Goal: Task Accomplishment & Management: Manage account settings

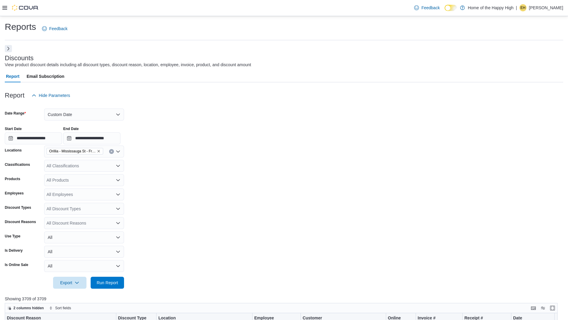
scroll to position [65, 0]
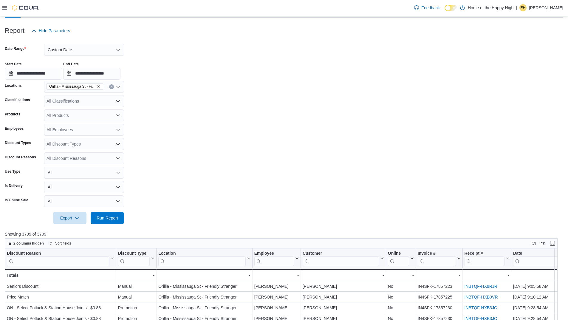
click at [532, 11] on p "[PERSON_NAME]" at bounding box center [546, 7] width 34 height 7
click at [524, 60] on span "Sign Out" at bounding box center [525, 59] width 16 height 6
